Goal: Navigation & Orientation: Find specific page/section

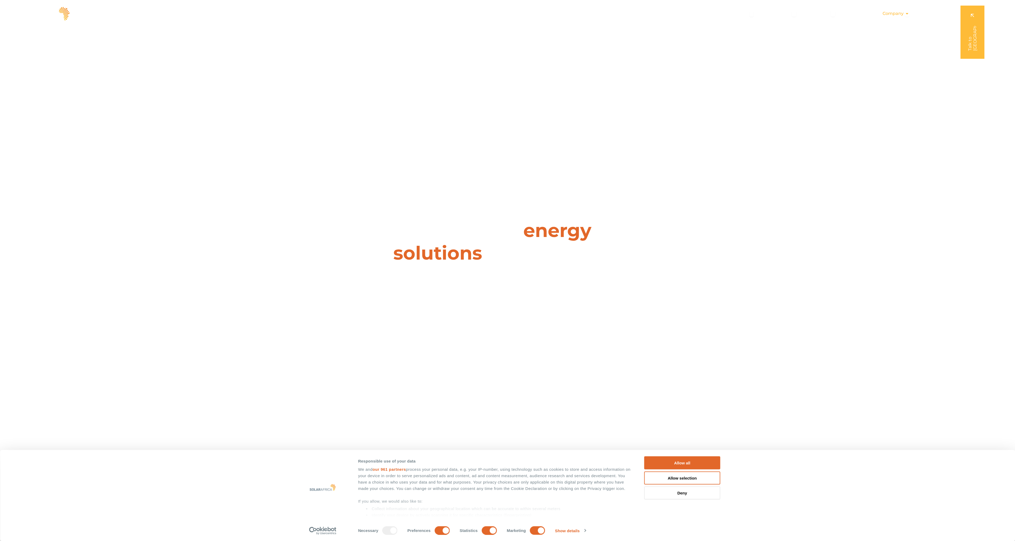
click at [906, 14] on icon "Menu" at bounding box center [907, 13] width 4 height 4
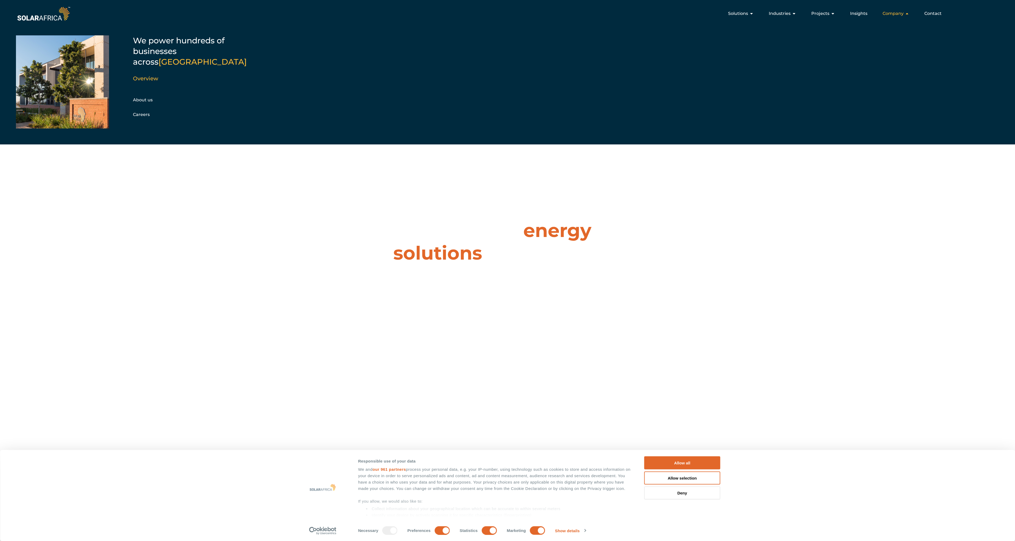
click at [906, 14] on icon "Menu" at bounding box center [907, 13] width 4 height 4
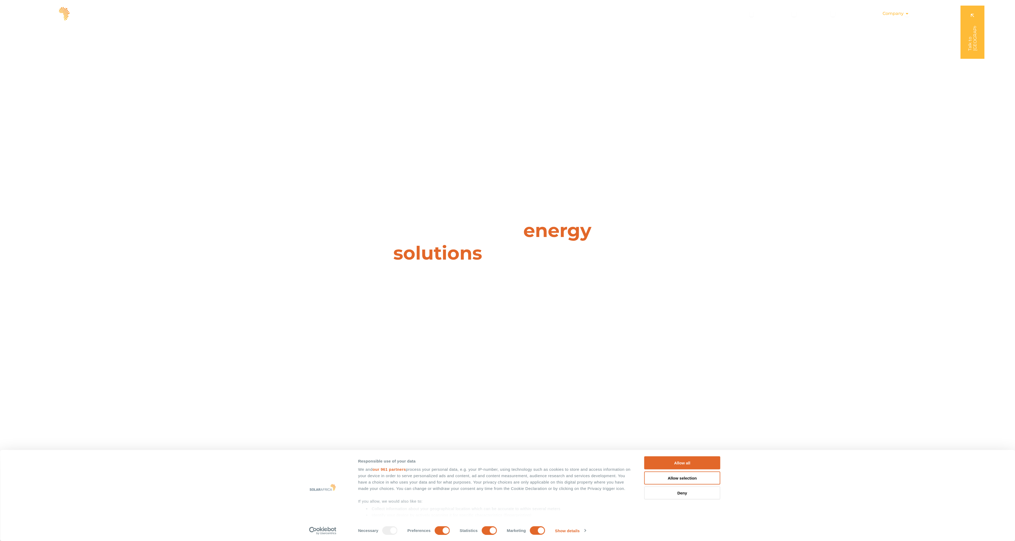
click at [908, 13] on icon "Menu" at bounding box center [907, 13] width 4 height 4
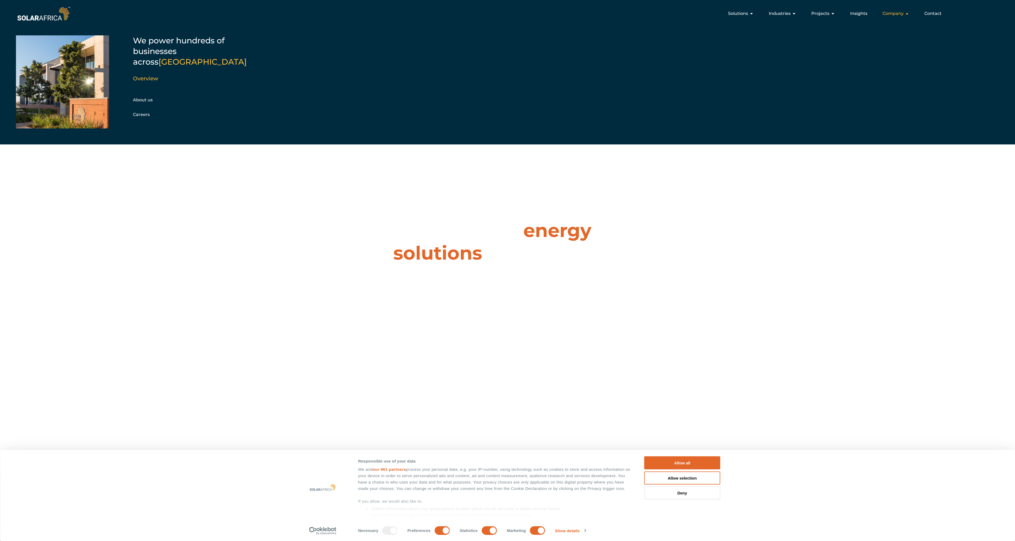
click at [900, 13] on span "Company" at bounding box center [893, 13] width 21 height 6
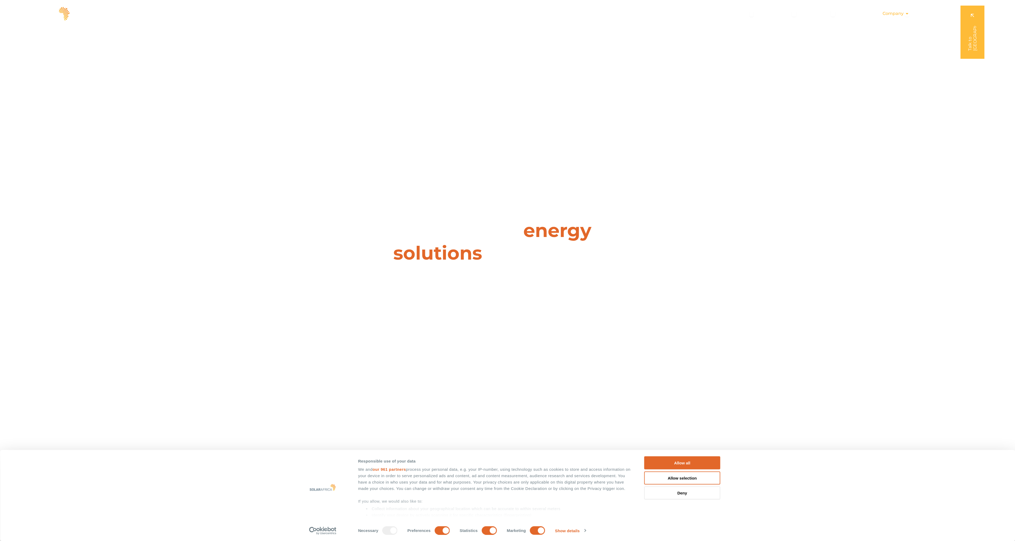
click at [903, 15] on span "Company" at bounding box center [893, 13] width 21 height 6
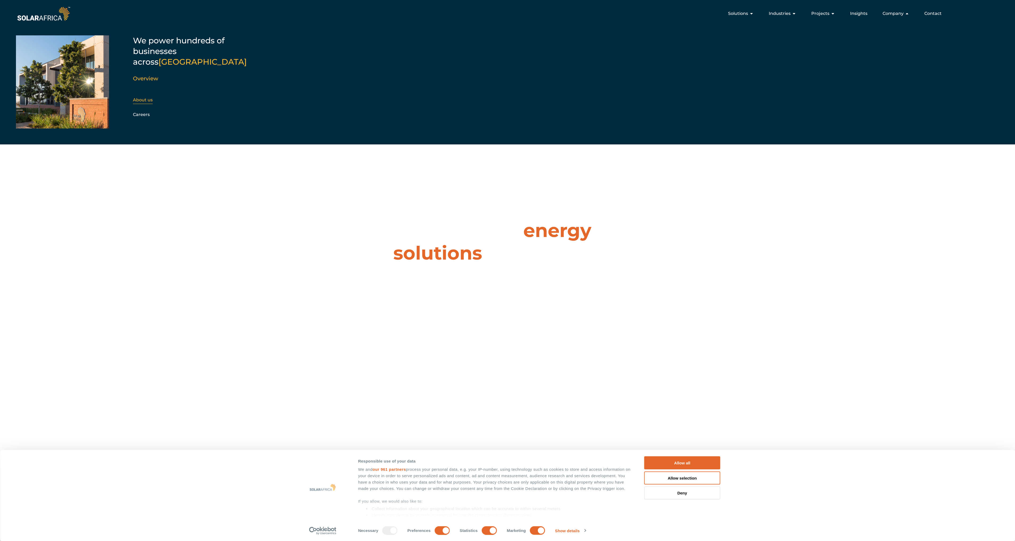
click at [141, 97] on link "About us" at bounding box center [143, 99] width 20 height 5
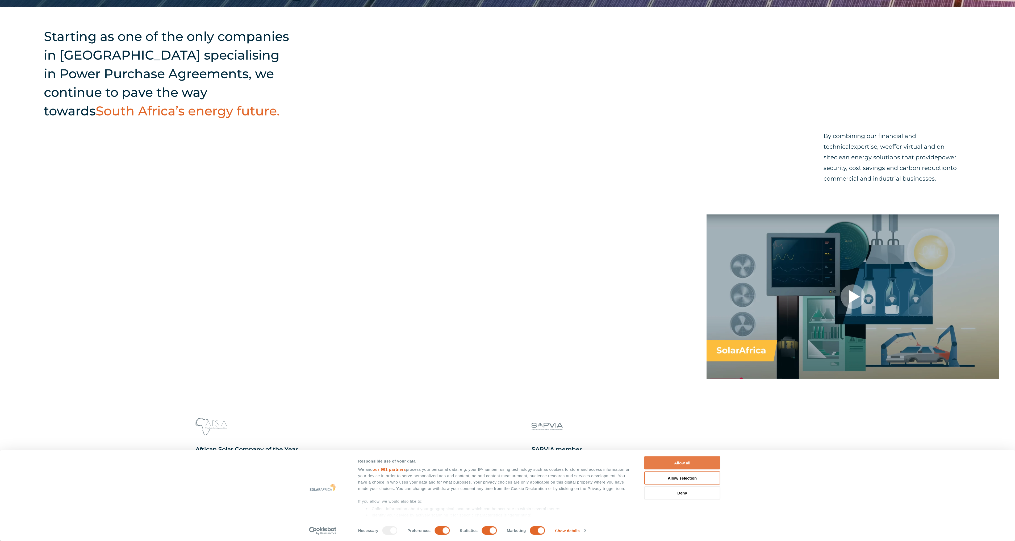
click at [666, 464] on button "Allow all" at bounding box center [683, 463] width 76 height 13
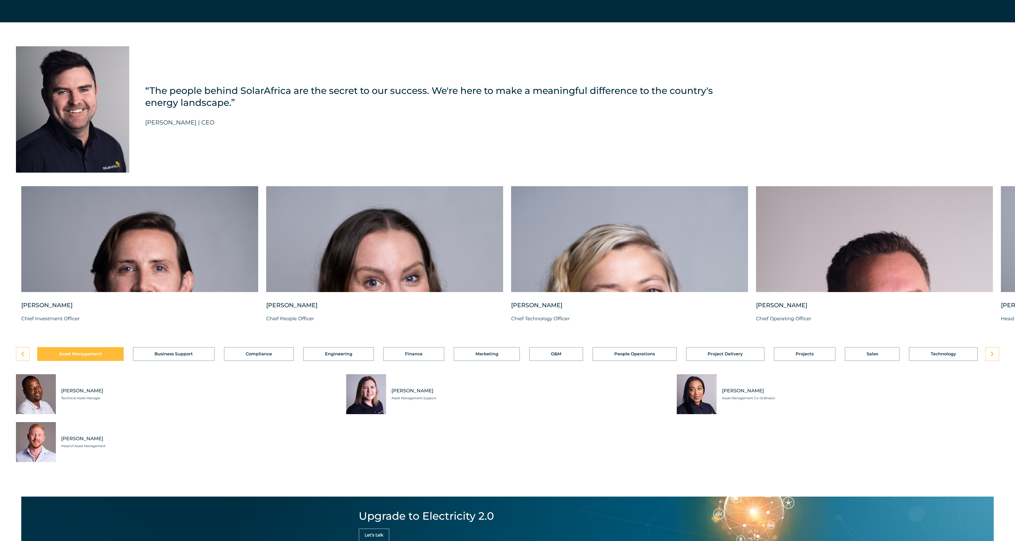
scroll to position [1410, 0]
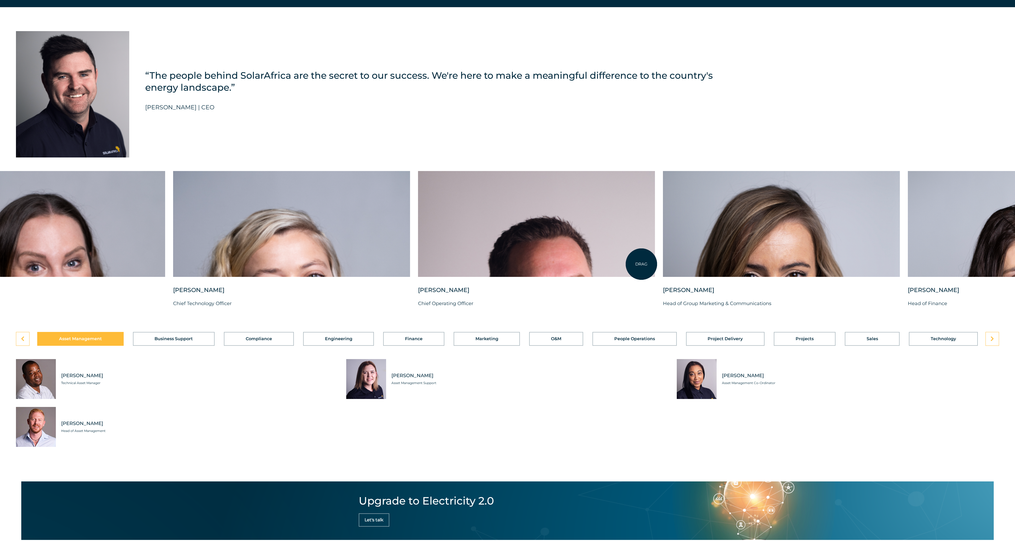
drag, startPoint x: 966, startPoint y: 270, endPoint x: 642, endPoint y: 264, distance: 324.6
click at [642, 264] on div at bounding box center [536, 224] width 237 height 106
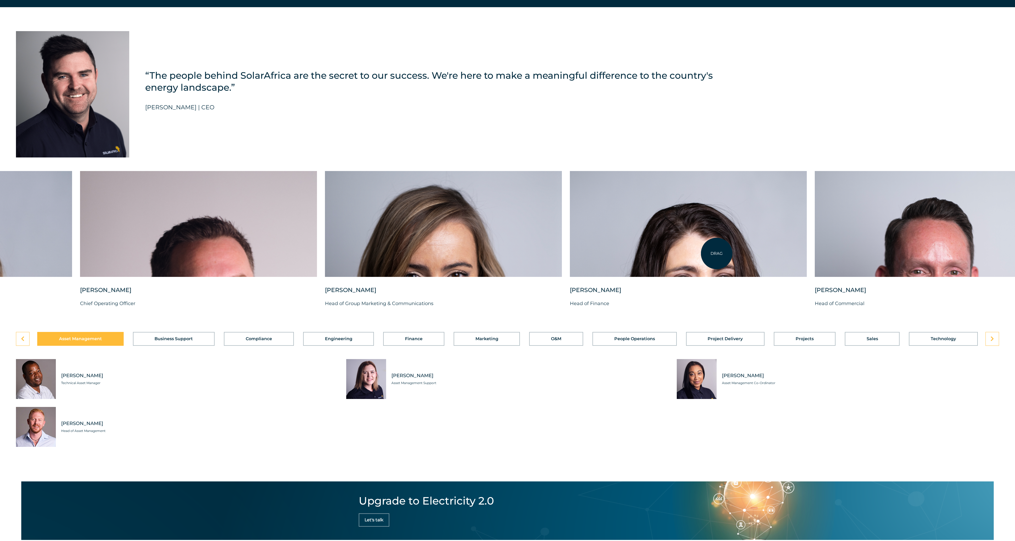
drag, startPoint x: 903, startPoint y: 249, endPoint x: 567, endPoint y: 258, distance: 335.9
click at [577, 258] on div at bounding box center [688, 224] width 237 height 106
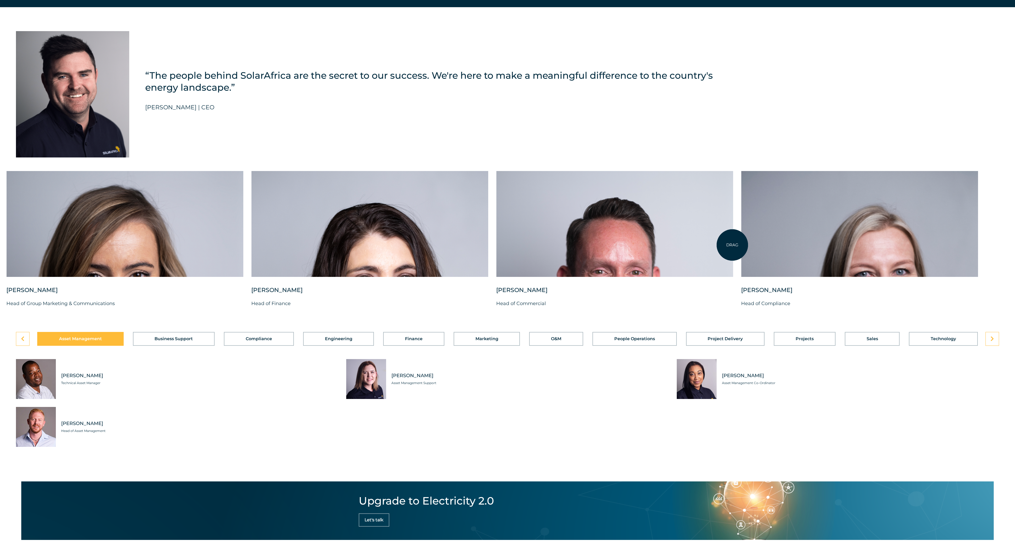
drag, startPoint x: 794, startPoint y: 237, endPoint x: 708, endPoint y: 246, distance: 86.9
click at [708, 246] on div "Charl Alheit Chief Investment Officer Candice Seggie Chief People Officer Suné …" at bounding box center [6, 243] width 2003 height 145
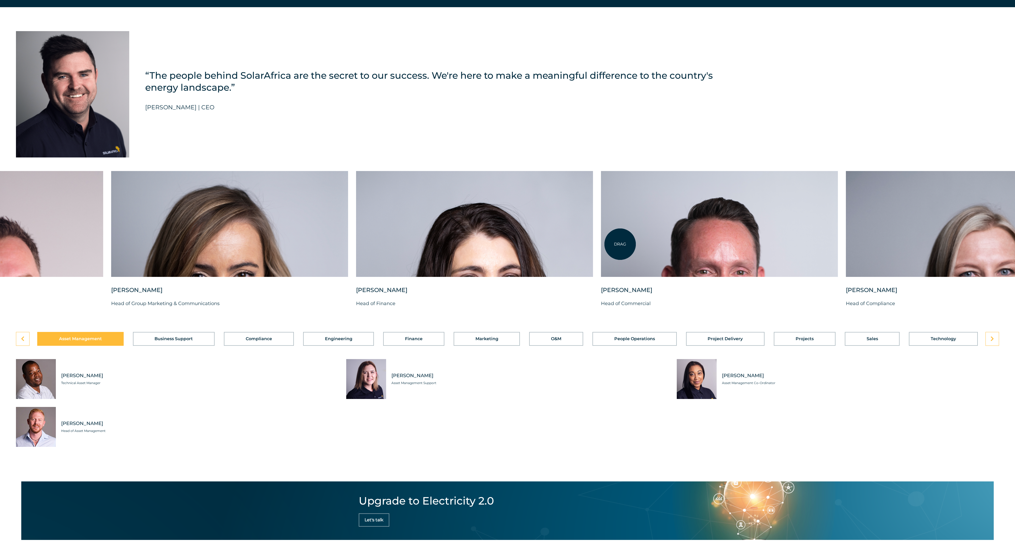
drag, startPoint x: 582, startPoint y: 244, endPoint x: 845, endPoint y: 243, distance: 262.8
click at [828, 244] on div at bounding box center [719, 224] width 237 height 106
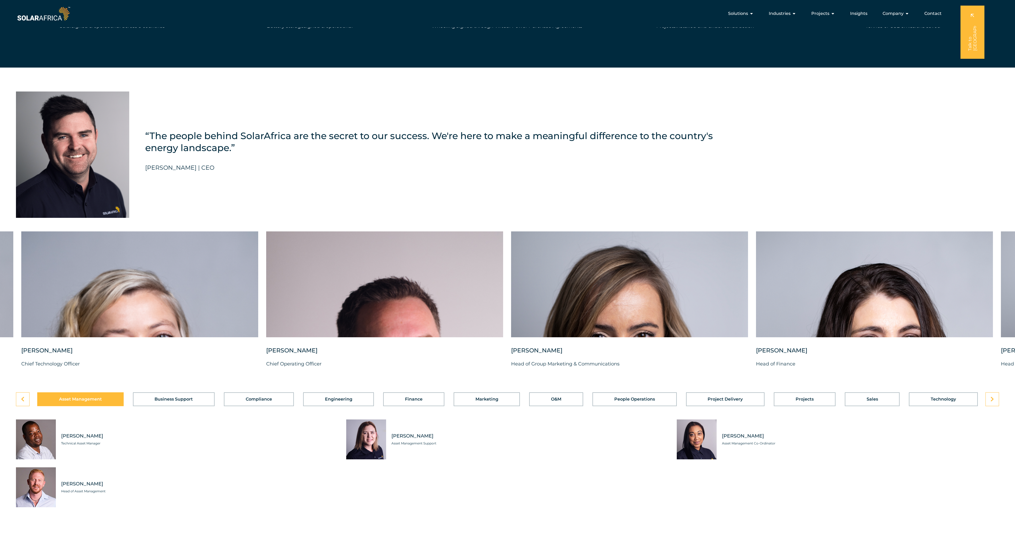
scroll to position [1330, 0]
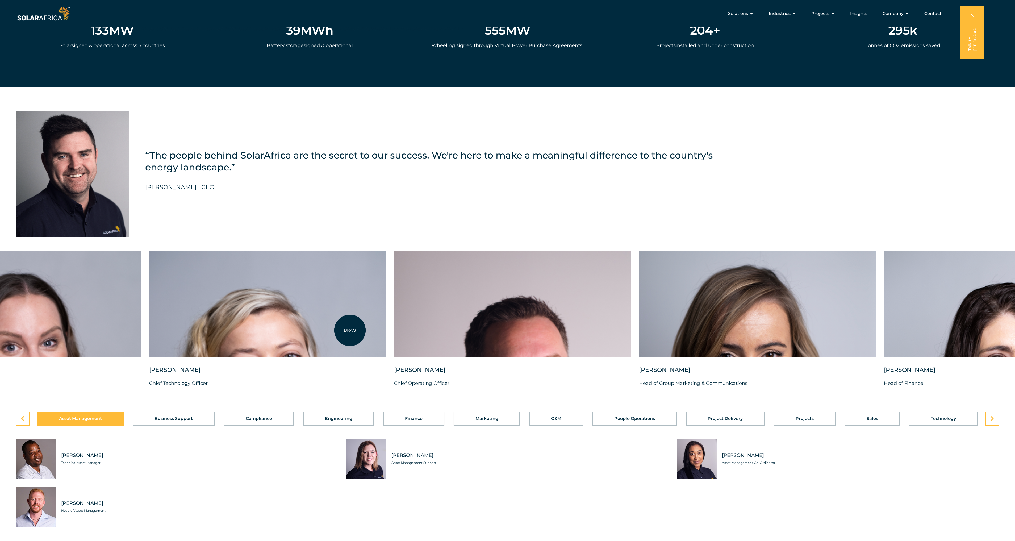
drag, startPoint x: 222, startPoint y: 330, endPoint x: 630, endPoint y: 347, distance: 407.9
click at [386, 346] on div at bounding box center [267, 304] width 237 height 106
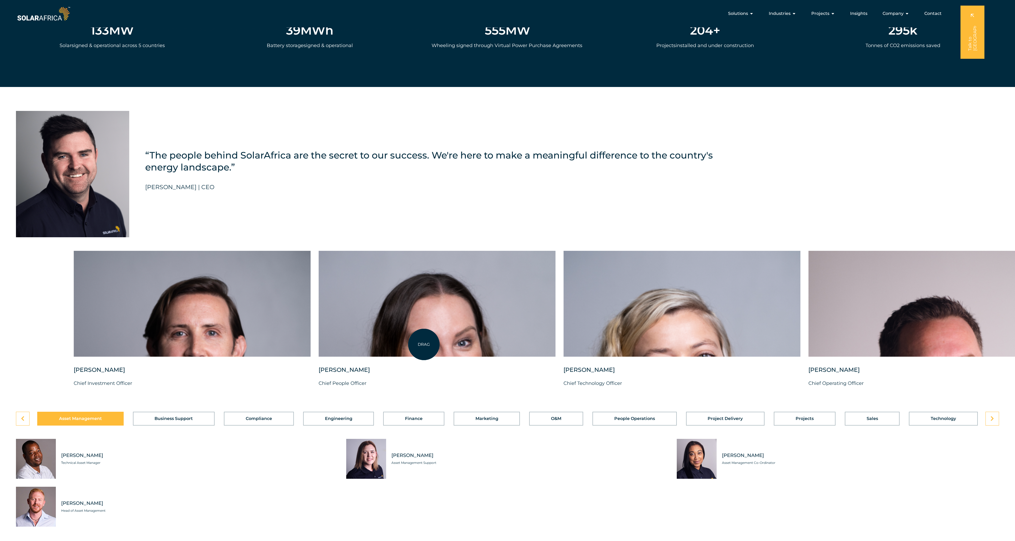
drag, startPoint x: 162, startPoint y: 345, endPoint x: 496, endPoint y: 345, distance: 334.1
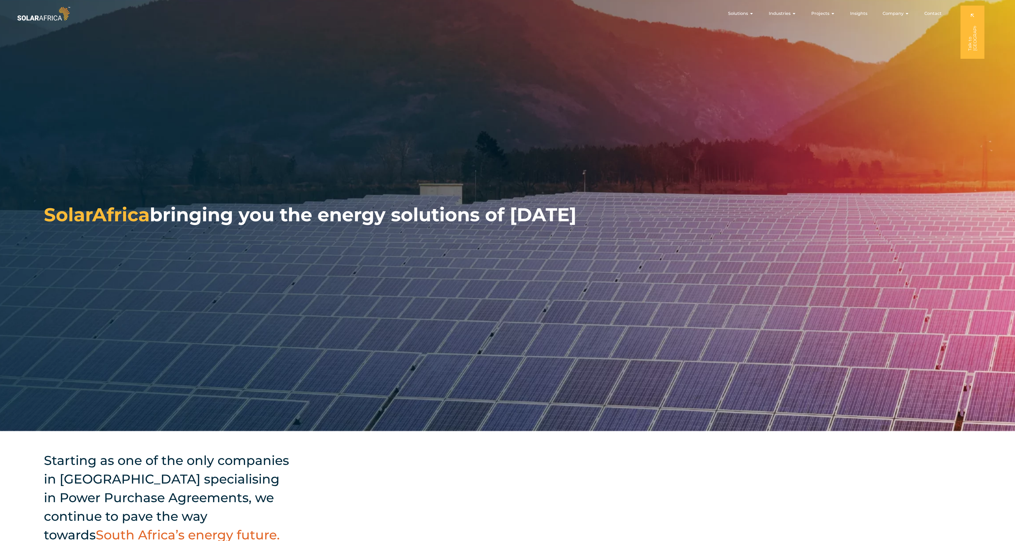
scroll to position [0, 0]
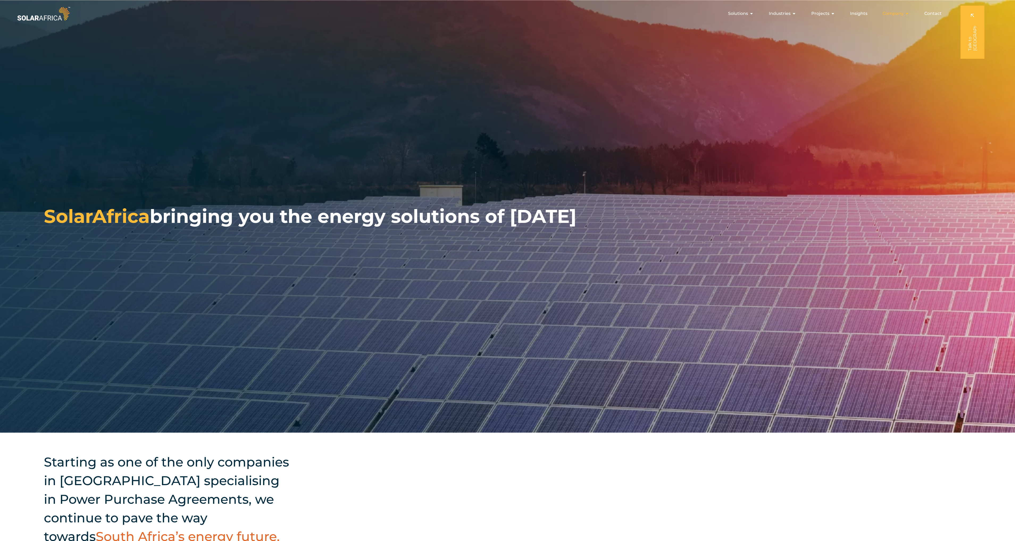
click at [906, 13] on icon "Menu" at bounding box center [907, 13] width 4 height 4
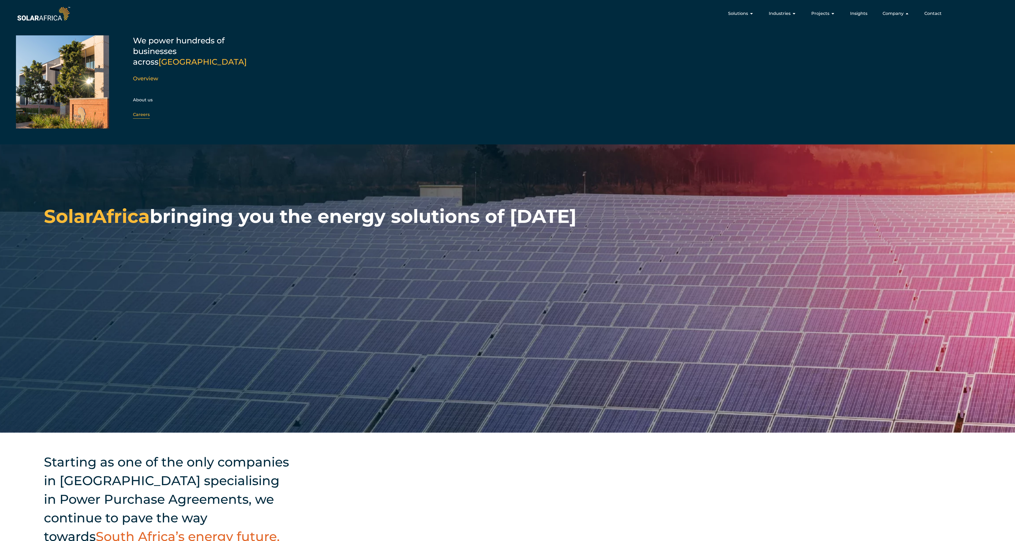
click at [146, 112] on link "Careers" at bounding box center [141, 114] width 17 height 5
